Goal: Information Seeking & Learning: Learn about a topic

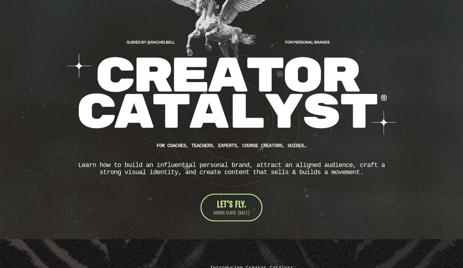
scroll to position [63, 0]
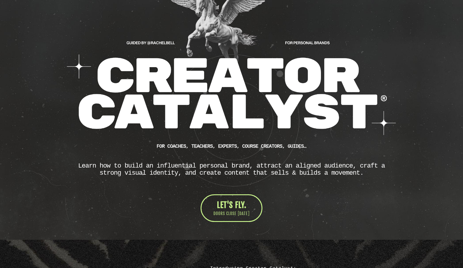
drag, startPoint x: 97, startPoint y: 75, endPoint x: 367, endPoint y: 178, distance: 288.3
click at [366, 177] on div "Learn how to build an influential personal brand, attract an aligned audience, …" at bounding box center [231, 169] width 327 height 14
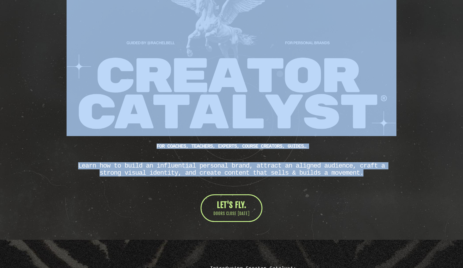
drag, startPoint x: 366, startPoint y: 177, endPoint x: 92, endPoint y: 68, distance: 294.8
click at [92, 68] on div "CUSTOM JAVASCRIPT / HTML FOR Coaches, teachers, experts, course creators, guide…" at bounding box center [232, 99] width 336 height 245
click at [372, 121] on img at bounding box center [232, 56] width 330 height 159
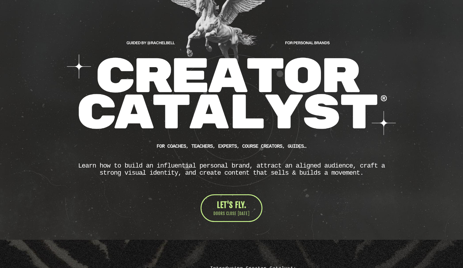
drag, startPoint x: 372, startPoint y: 121, endPoint x: 109, endPoint y: 74, distance: 266.6
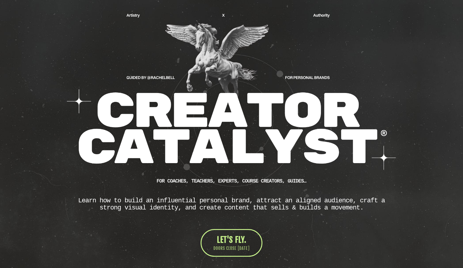
scroll to position [25, 0]
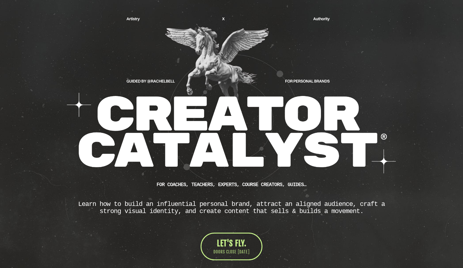
click at [368, 215] on div "Learn how to build an influential personal brand, attract an aligned audience, …" at bounding box center [231, 208] width 327 height 14
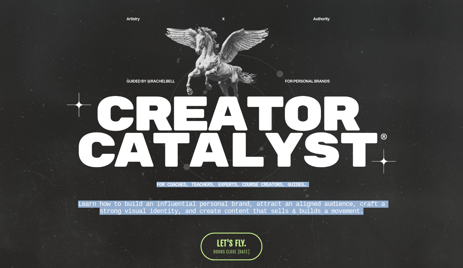
drag, startPoint x: 368, startPoint y: 215, endPoint x: 150, endPoint y: 187, distance: 219.9
click at [150, 187] on div "CUSTOM JAVASCRIPT / HTML FOR Coaches, teachers, experts, course creators, guide…" at bounding box center [232, 137] width 336 height 245
copy div "FOR Coaches, teachers, experts, course creators, guides… Learn how to build an …"
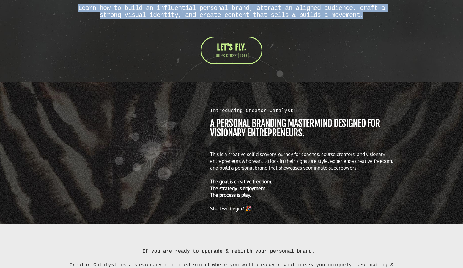
scroll to position [221, 0]
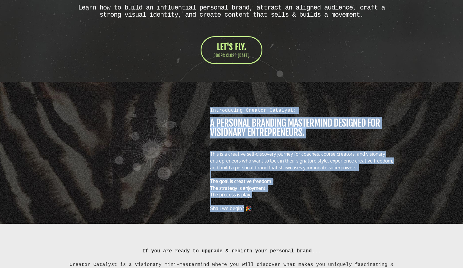
drag, startPoint x: 211, startPoint y: 112, endPoint x: 243, endPoint y: 208, distance: 101.5
click at [243, 209] on div "Introducing Creator Catalyst: a personal branding MASTERMIND designed for visio…" at bounding box center [304, 159] width 194 height 105
copy div "Introducing Creator Catalyst: a personal branding MASTERMIND designed for visio…"
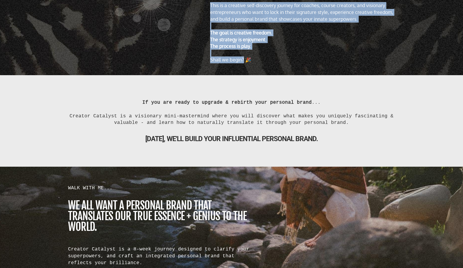
scroll to position [371, 0]
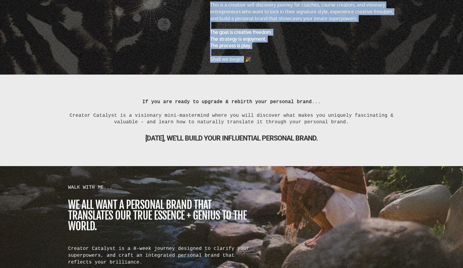
drag, startPoint x: 337, startPoint y: 138, endPoint x: 134, endPoint y: 97, distance: 207.1
click at [134, 97] on div "If you are ready to upgrade & rebirth your personal brand ... Creator Catalyst …" at bounding box center [232, 120] width 348 height 56
copy div "If you are ready to upgrade & rebirth your personal brand ... Creator Catalyst …"
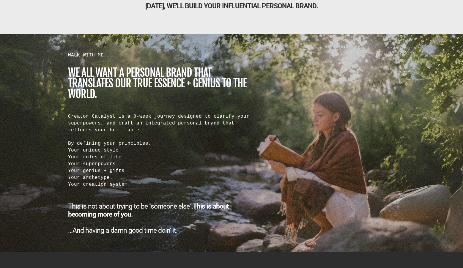
scroll to position [504, 0]
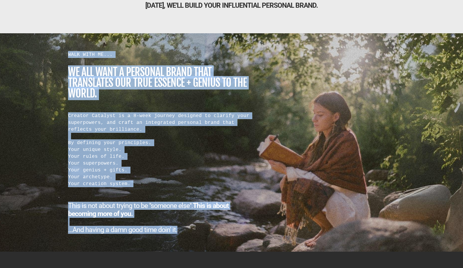
drag, startPoint x: 68, startPoint y: 54, endPoint x: 189, endPoint y: 228, distance: 211.9
click at [189, 228] on div "WALK WITH ME... we all want a personal brand that translates our true essence +…" at bounding box center [160, 142] width 191 height 183
copy div "WALK WITH ME... we all want a personal brand that translates our true essence +…"
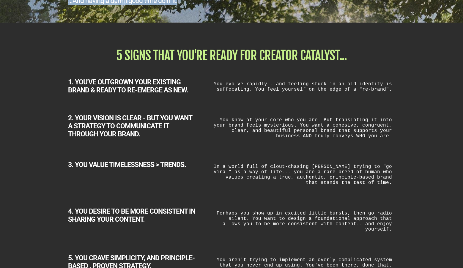
scroll to position [737, 0]
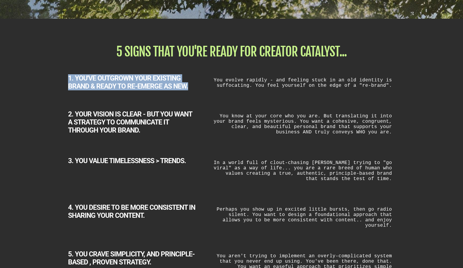
drag, startPoint x: 68, startPoint y: 73, endPoint x: 192, endPoint y: 85, distance: 124.5
click at [192, 85] on div "1. YOU'VE OUTGROWN YOUR EXISTING BRAND & READY TO RE-EMERGE AS NEW." at bounding box center [132, 82] width 128 height 16
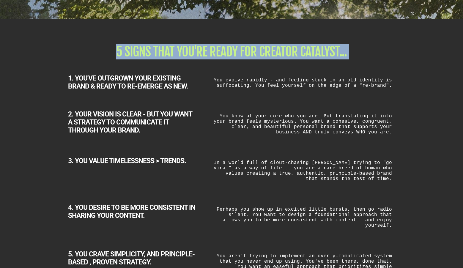
drag, startPoint x: 117, startPoint y: 46, endPoint x: 319, endPoint y: 64, distance: 202.9
click at [319, 64] on div "5 SIGNS THAT YOU'RE READY FOR CREATOR CATALYST... 1. YOU'VE OUTGROWN YOUR EXIST…" at bounding box center [232, 162] width 348 height 244
copy div "5 SIGNS THAT YOU'RE READY FOR CREATOR CATALYST..."
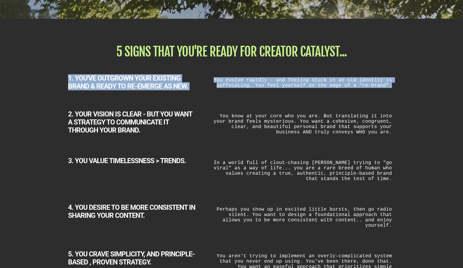
drag, startPoint x: 69, startPoint y: 74, endPoint x: 390, endPoint y: 89, distance: 321.7
click at [390, 89] on div "1. YOU'VE OUTGROWN YOUR EXISTING BRAND & READY TO RE-EMERGE AS NEW. You evolve …" at bounding box center [232, 79] width 348 height 36
copy div "1. YOU'VE OUTGROWN YOUR EXISTING BRAND & READY TO RE-EMERGE AS NEW. You evolve …"
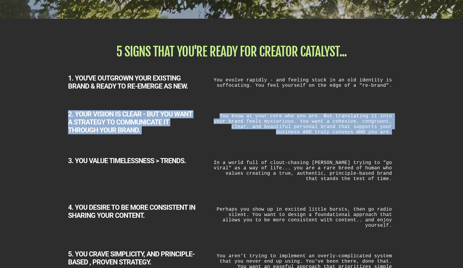
drag, startPoint x: 69, startPoint y: 111, endPoint x: 363, endPoint y: 135, distance: 295.0
click at [363, 135] on div "2. YOUR VISION IS CLEAR - BUT YOU WANT A STRATEGY TO COMMUNICATE IT THROUGH YOU…" at bounding box center [232, 120] width 348 height 47
copy div "2. YOUR VISION IS CLEAR - BUT YOU WANT A STRATEGY TO COMMUNICATE IT THROUGH YOU…"
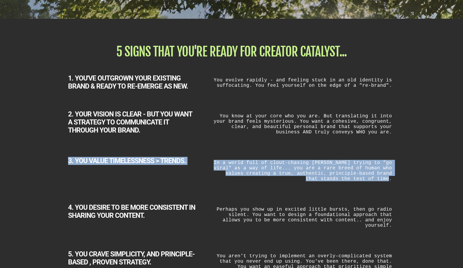
drag, startPoint x: 69, startPoint y: 156, endPoint x: 335, endPoint y: 180, distance: 267.3
click at [335, 180] on div "3. YOU VALUE TIMELESSNESS > TRENDS. In a world full of clout-chasing [PERSON_NA…" at bounding box center [232, 167] width 348 height 47
copy div "3. YOU VALUE TIMELESSNESS > TRENDS. In a world full of clout-chasing [PERSON_NA…"
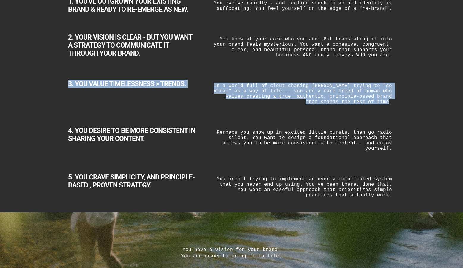
scroll to position [817, 0]
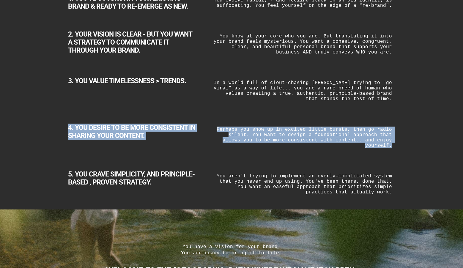
drag, startPoint x: 69, startPoint y: 124, endPoint x: 383, endPoint y: 141, distance: 314.4
click at [383, 141] on div "4. YOU DESIRE TO BE MORE CONSISTENT IN SHARING YOUR CONTENT. Perhaps you show u…" at bounding box center [232, 133] width 348 height 47
copy div "4. YOU DESIRE TO BE MORE CONSISTENT IN SHARING YOUR CONTENT. Perhaps you show u…"
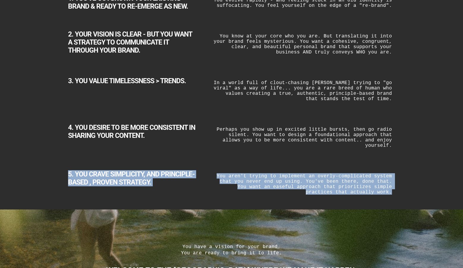
drag, startPoint x: 68, startPoint y: 164, endPoint x: 405, endPoint y: 185, distance: 337.7
click at [405, 185] on div "5 SIGNS THAT YOU'RE READY FOR CREATOR CATALYST... 1. YOU'VE OUTGROWN YOUR EXIST…" at bounding box center [231, 74] width 463 height 271
copy div "5. YOU CRAVE SIMPLICITY, AND PRINCIPLE-BASED , PROVEN STRATEGY. You aren't tryi…"
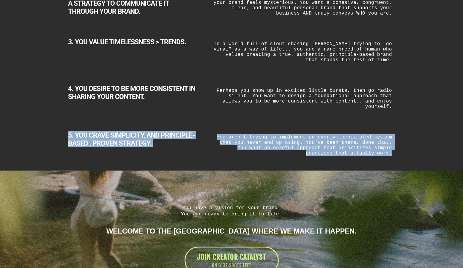
scroll to position [856, 0]
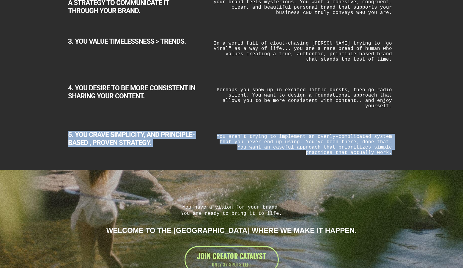
click at [424, 178] on div "You have a vision for your brand. You are ready to bring it to life. Welcome to…" at bounding box center [231, 236] width 463 height 133
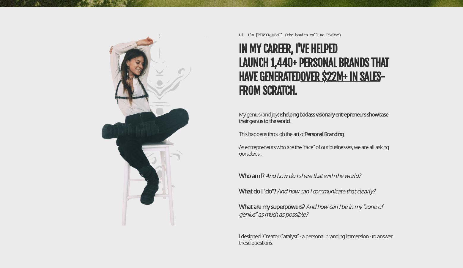
scroll to position [1151, 0]
